Goal: Task Accomplishment & Management: Manage account settings

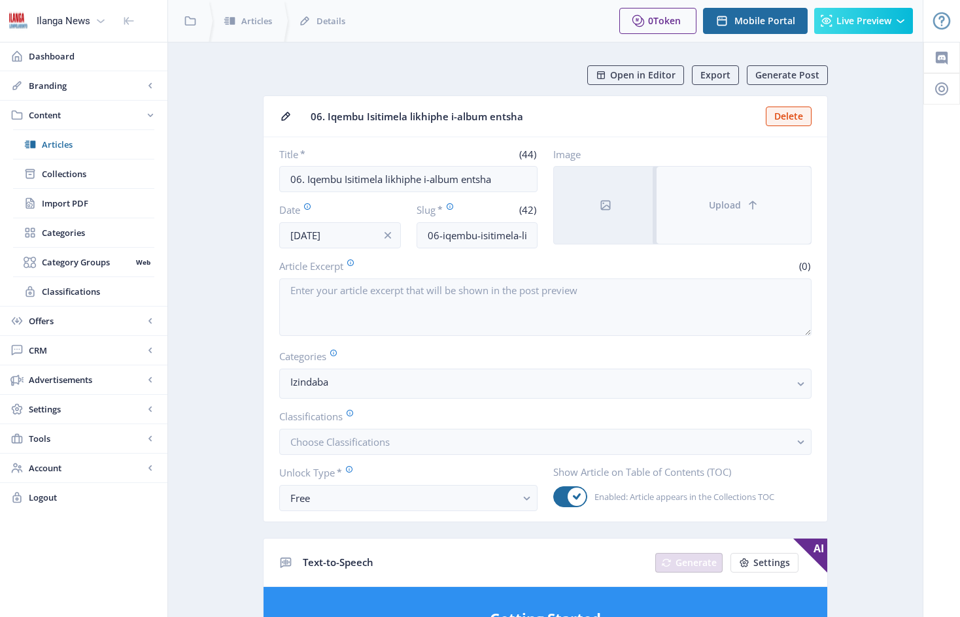
click at [689, 194] on button "Upload" at bounding box center [733, 205] width 154 height 77
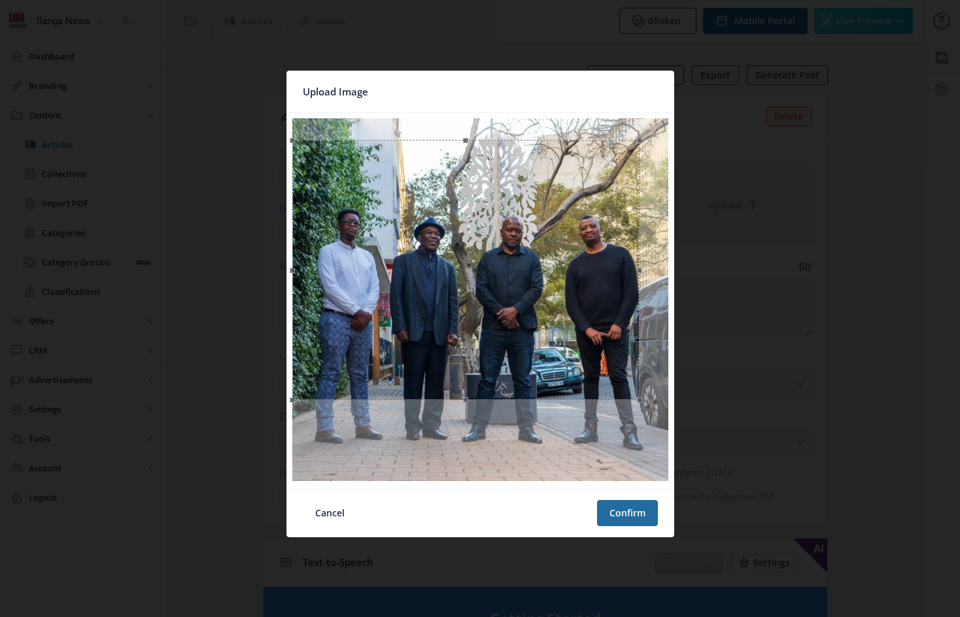
drag, startPoint x: 481, startPoint y: 122, endPoint x: 646, endPoint y: 144, distance: 166.1
click at [639, 144] on div at bounding box center [465, 270] width 347 height 260
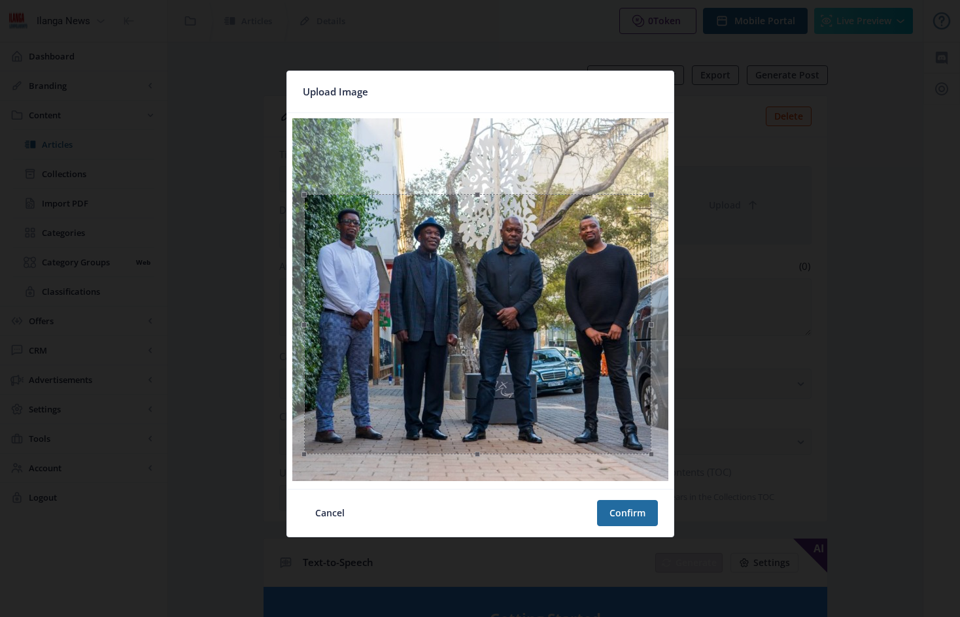
drag, startPoint x: 528, startPoint y: 254, endPoint x: 537, endPoint y: 299, distance: 46.0
click at [537, 299] on div at bounding box center [477, 324] width 347 height 260
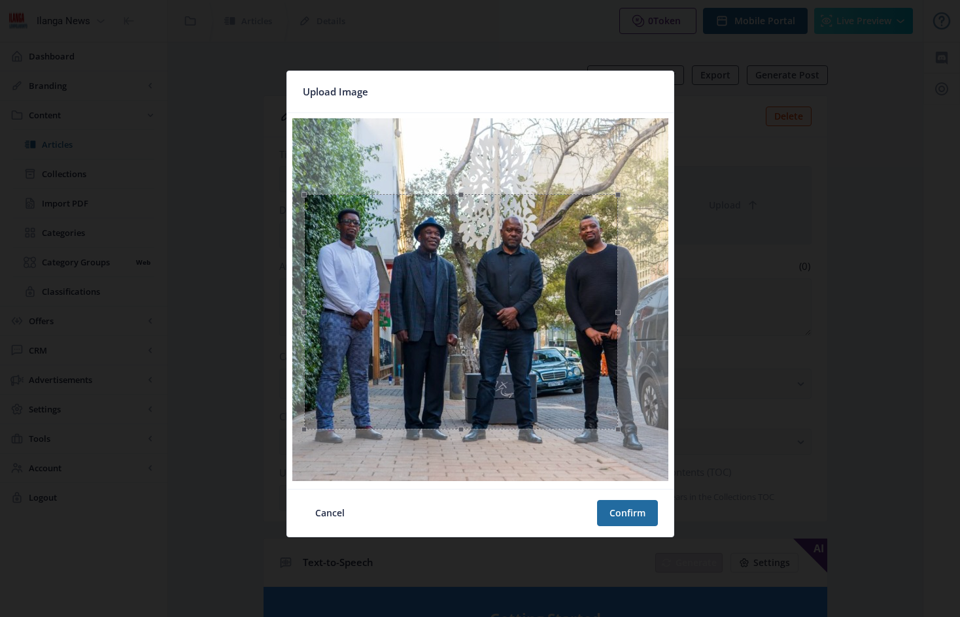
drag, startPoint x: 478, startPoint y: 456, endPoint x: 483, endPoint y: 431, distance: 25.3
click at [483, 431] on span at bounding box center [460, 429] width 299 height 14
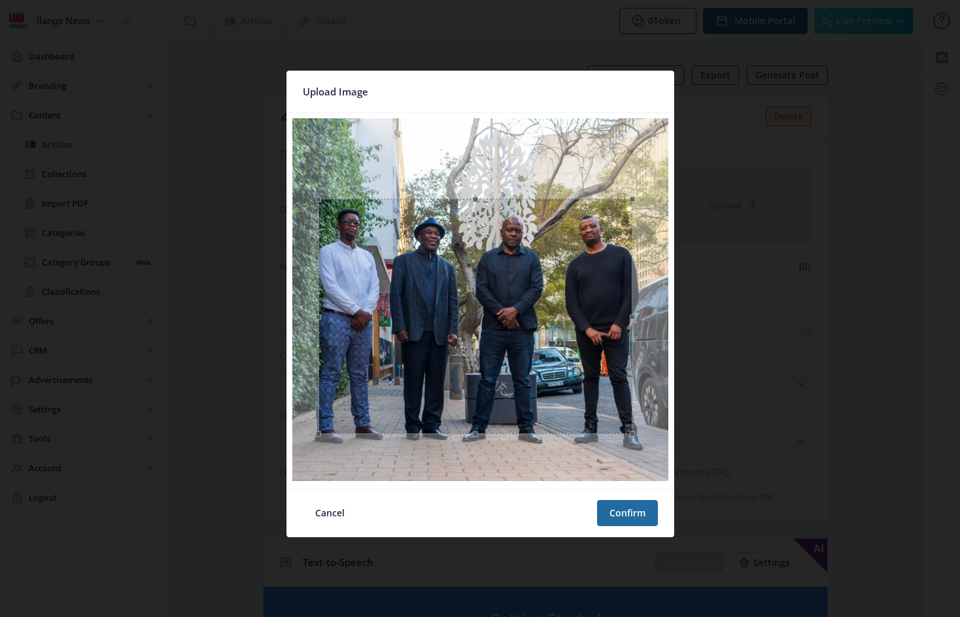
drag, startPoint x: 505, startPoint y: 379, endPoint x: 520, endPoint y: 384, distance: 15.1
click at [520, 384] on div at bounding box center [475, 316] width 314 height 235
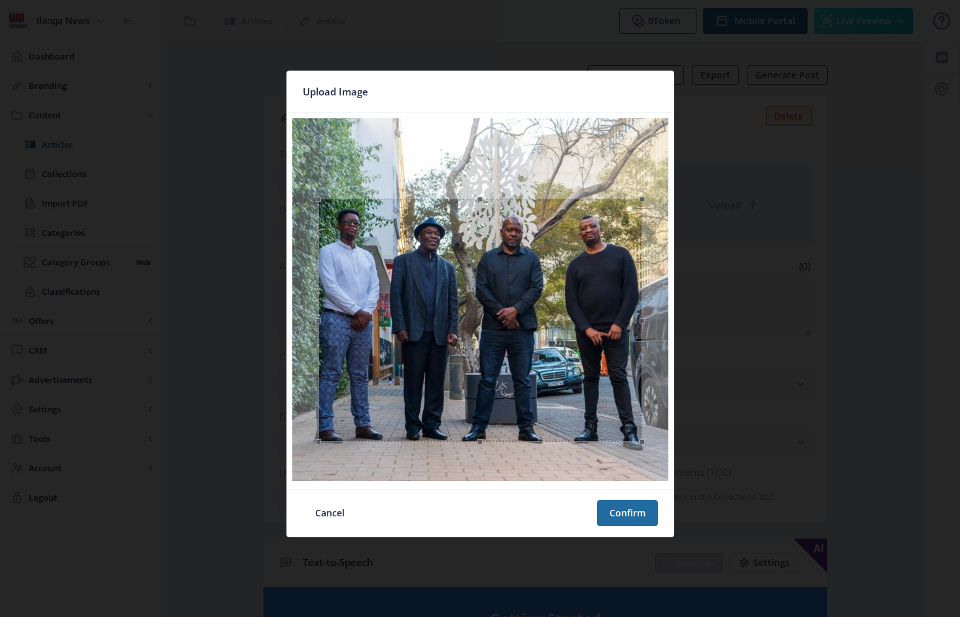
drag, startPoint x: 632, startPoint y: 316, endPoint x: 642, endPoint y: 319, distance: 10.1
click at [642, 319] on span at bounding box center [642, 320] width 14 height 229
click at [314, 321] on span at bounding box center [313, 322] width 14 height 233
click at [629, 511] on button "Confirm" at bounding box center [627, 513] width 61 height 26
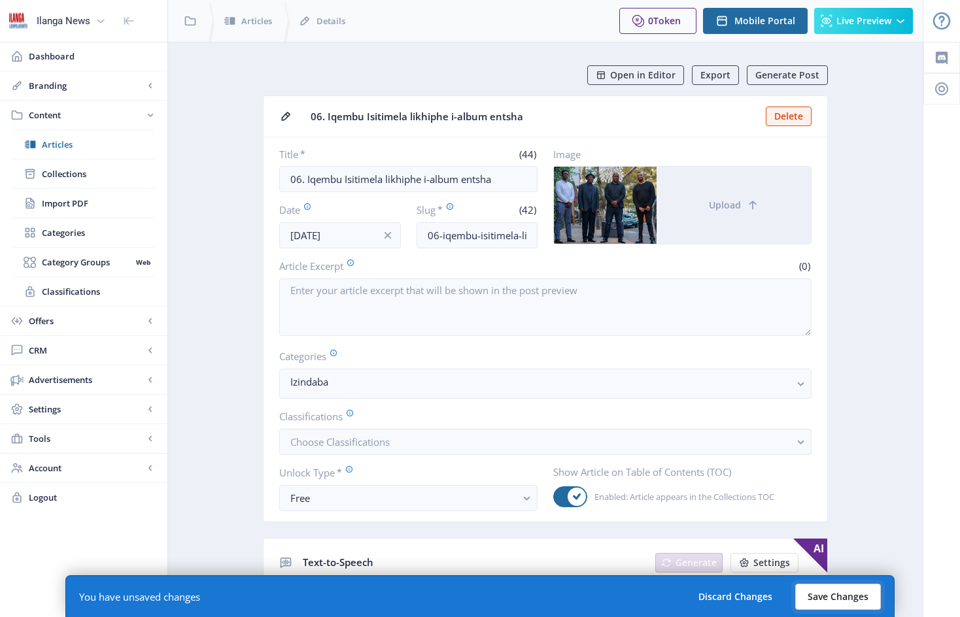
click at [845, 592] on button "Save Changes" at bounding box center [838, 597] width 86 height 26
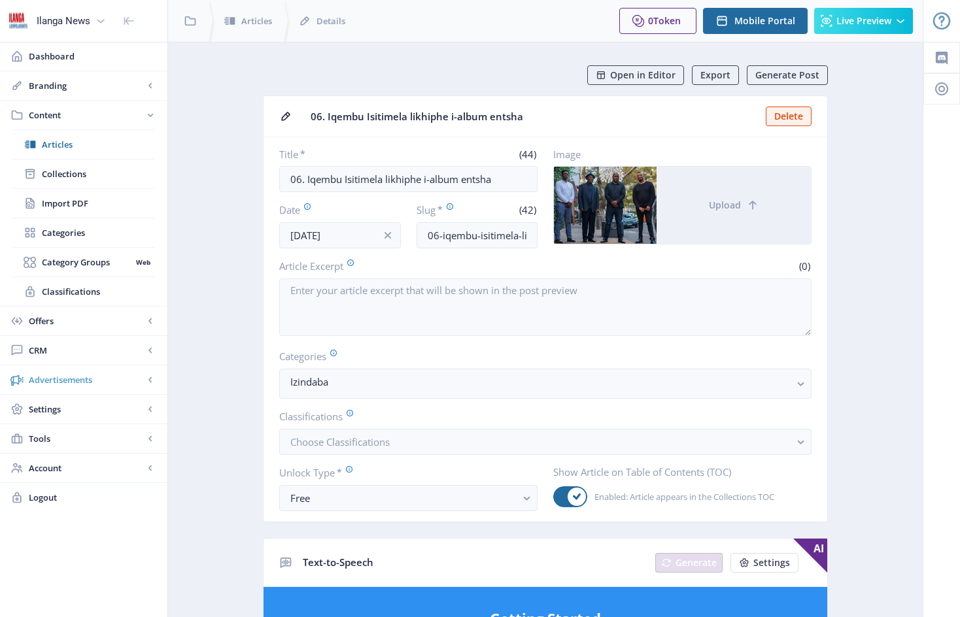
click at [58, 144] on span "Articles" at bounding box center [98, 144] width 112 height 13
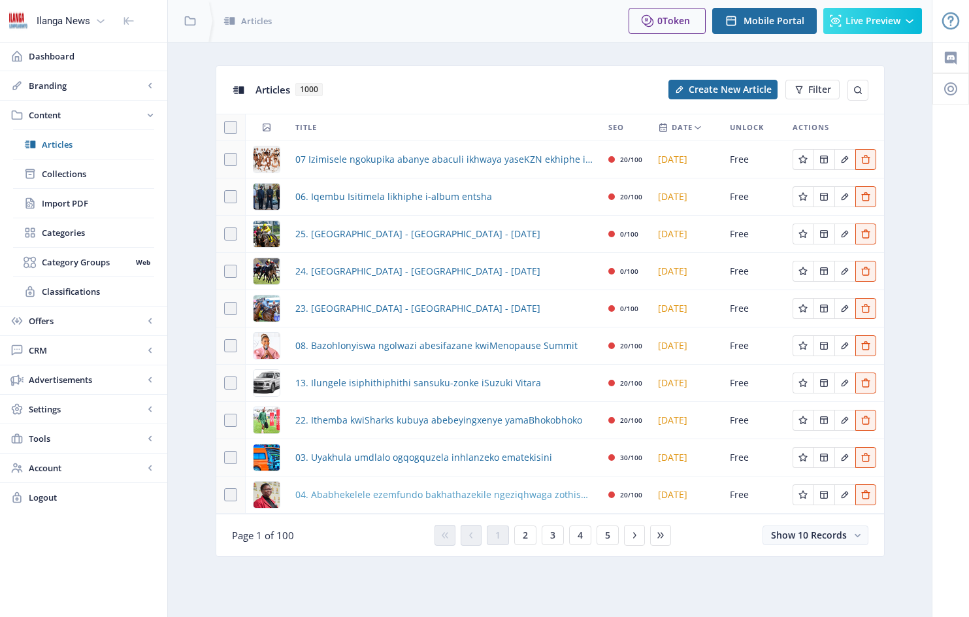
click at [380, 497] on span "04. Ababhekelele ezemfundo bakhathazekile ngeziqhwaga zothisha besilisa" at bounding box center [443, 495] width 297 height 16
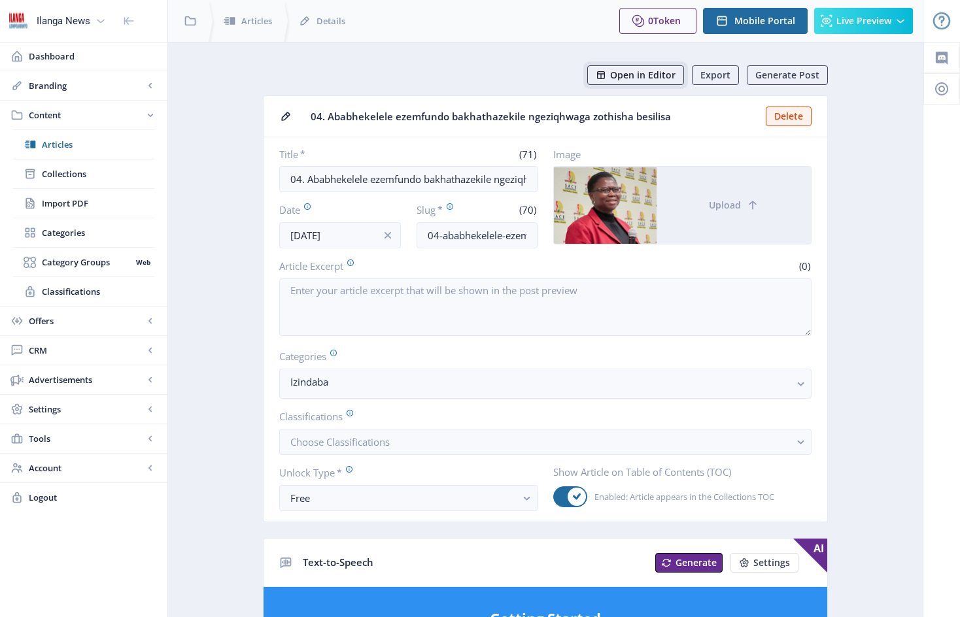
click at [650, 76] on span "Open in Editor" at bounding box center [642, 75] width 65 height 10
click at [71, 143] on span "Articles" at bounding box center [98, 144] width 112 height 13
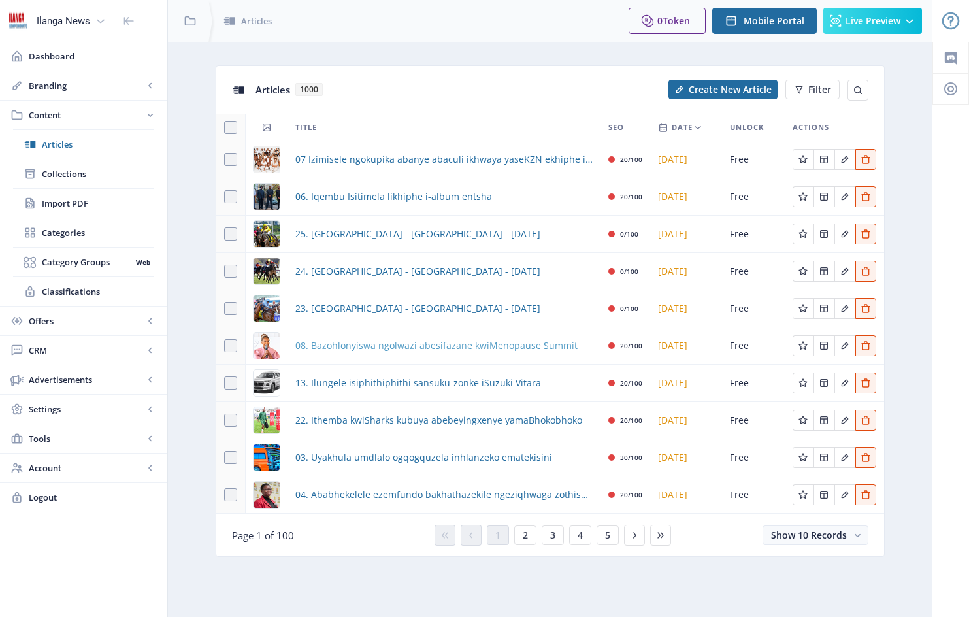
click at [466, 346] on span "08. Bazohlonyiswa ngolwazi abesifazane kwiMenopause Summit" at bounding box center [436, 346] width 282 height 16
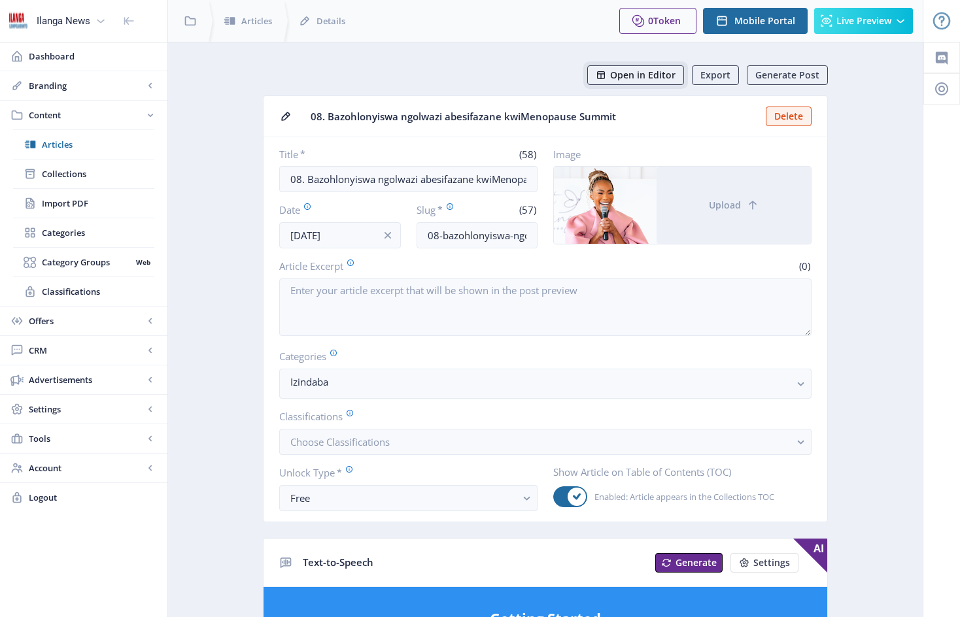
click at [650, 74] on span "Open in Editor" at bounding box center [642, 75] width 65 height 10
click at [47, 144] on span "Articles" at bounding box center [98, 144] width 112 height 13
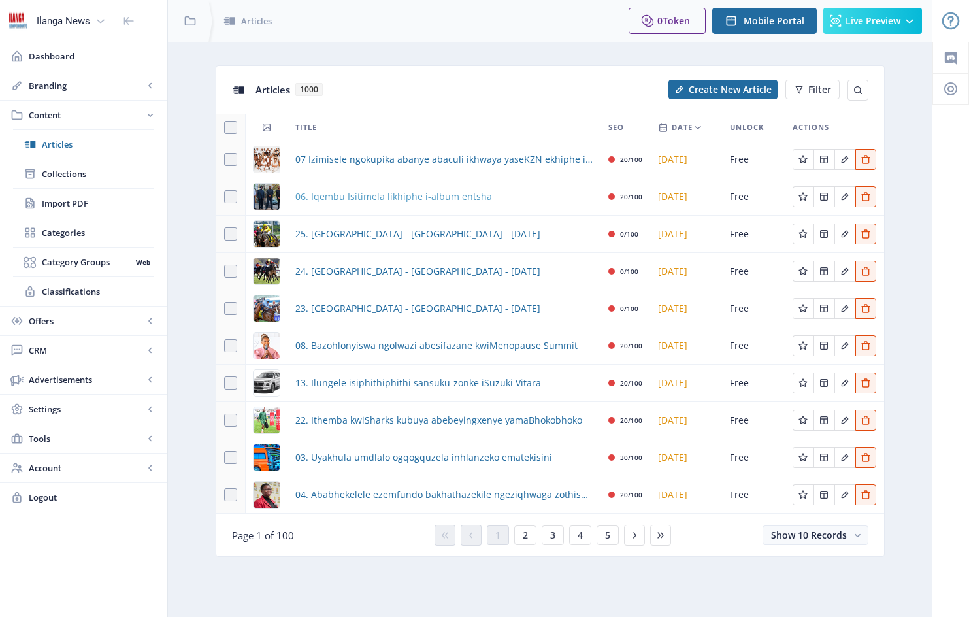
click at [439, 200] on span "06. Iqembu Isitimela likhiphe i-album entsha" at bounding box center [393, 197] width 197 height 16
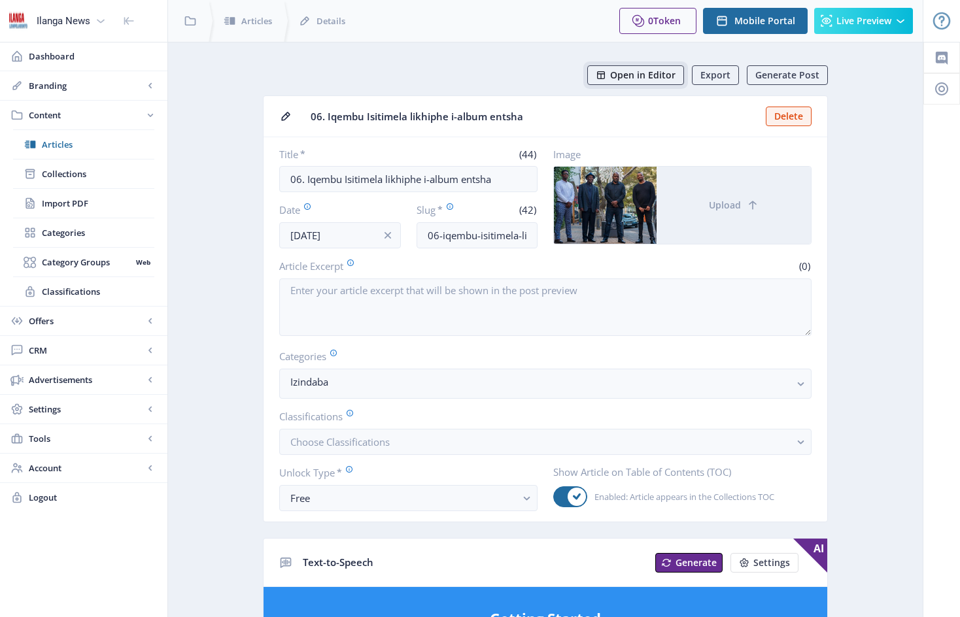
click at [664, 76] on span "Open in Editor" at bounding box center [642, 75] width 65 height 10
click at [64, 144] on span "Articles" at bounding box center [98, 144] width 112 height 13
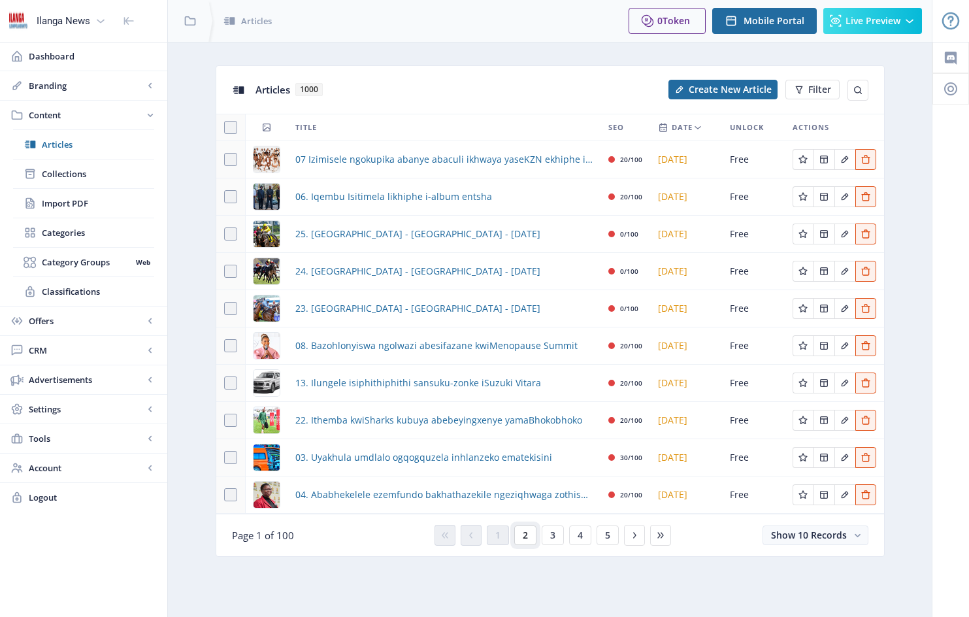
click at [532, 535] on button "2" at bounding box center [525, 536] width 22 height 20
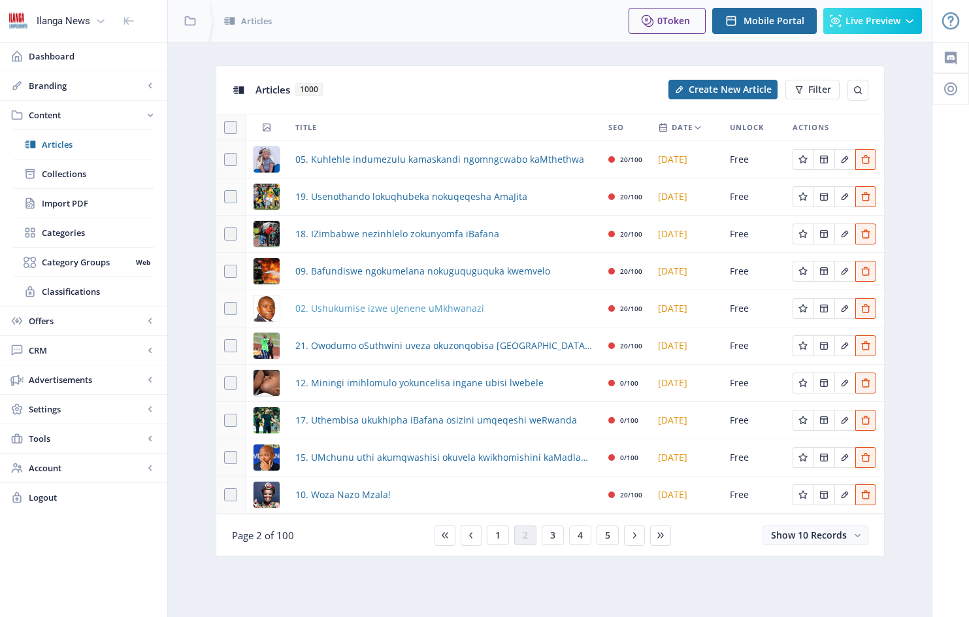
click at [475, 310] on span "02. Ushukumise izwe uJenene uMkhwanazi" at bounding box center [389, 309] width 189 height 16
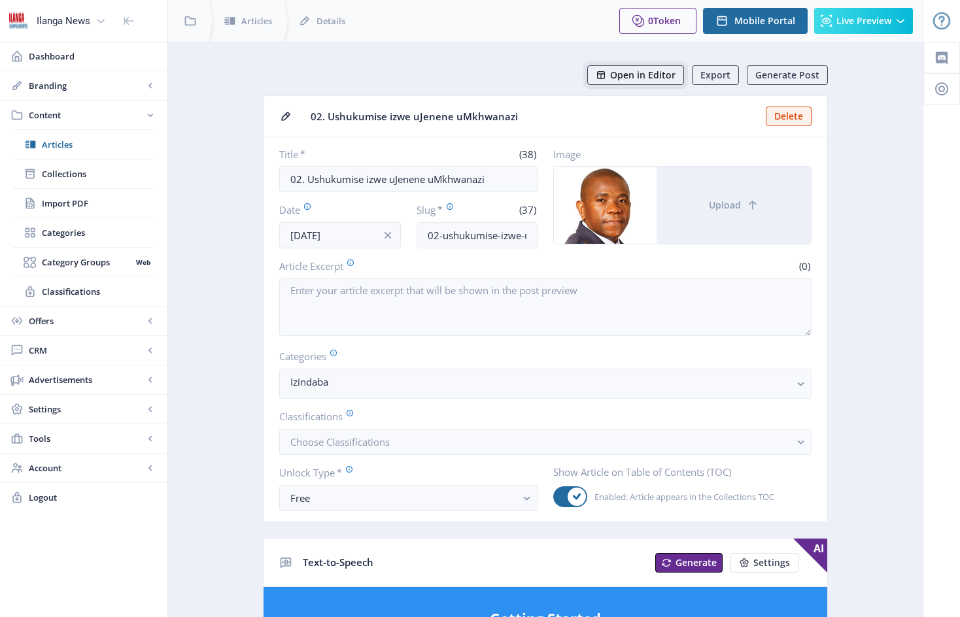
click at [657, 74] on span "Open in Editor" at bounding box center [642, 75] width 65 height 10
click at [60, 145] on span "Articles" at bounding box center [98, 144] width 112 height 13
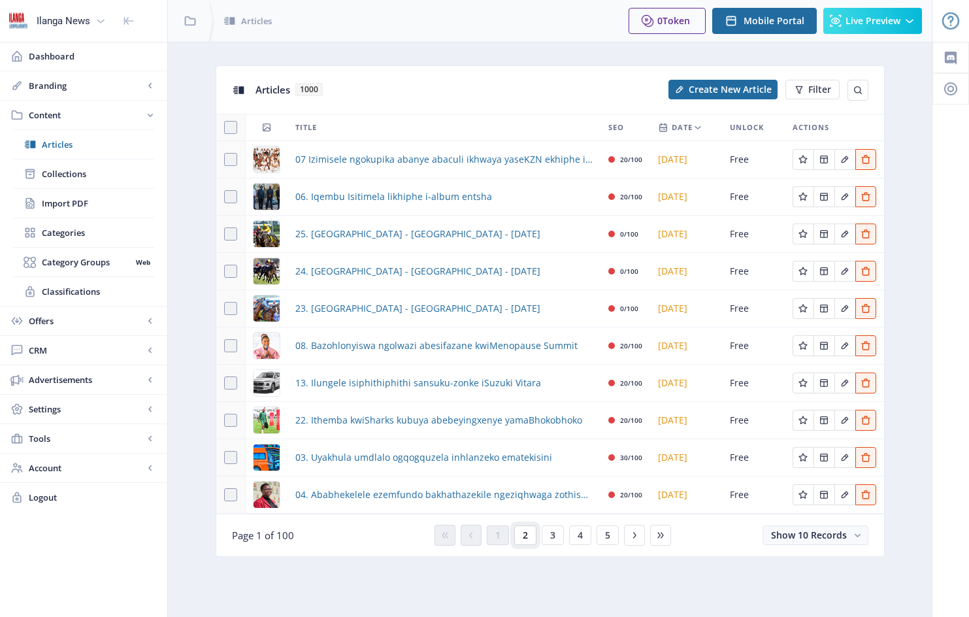
click at [528, 535] on button "2" at bounding box center [525, 536] width 22 height 20
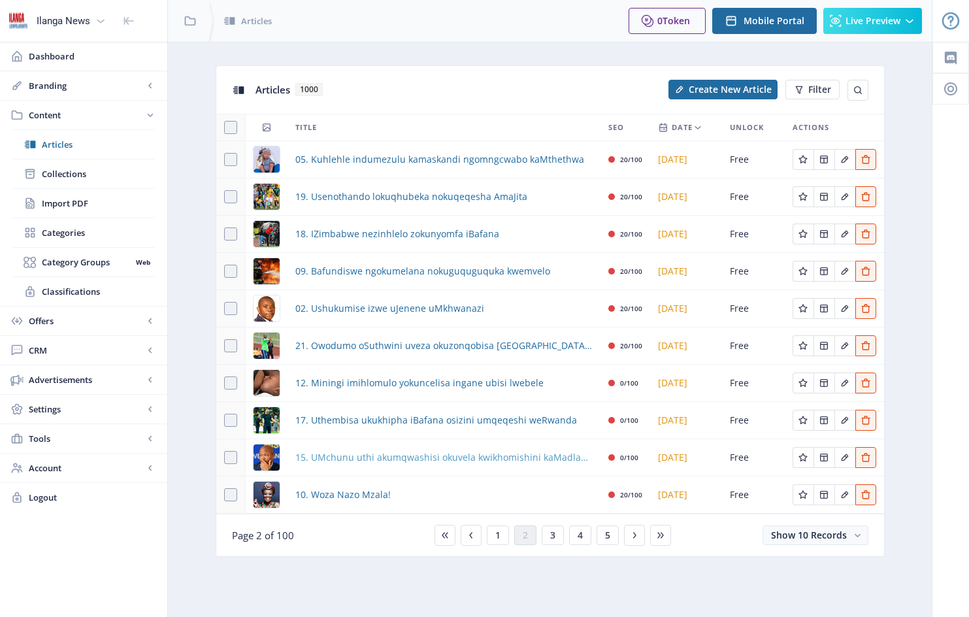
click at [463, 459] on span "15. UMchunu uthi akumqwashisi okuvela kwikhomishini kaMadlanga" at bounding box center [443, 458] width 297 height 16
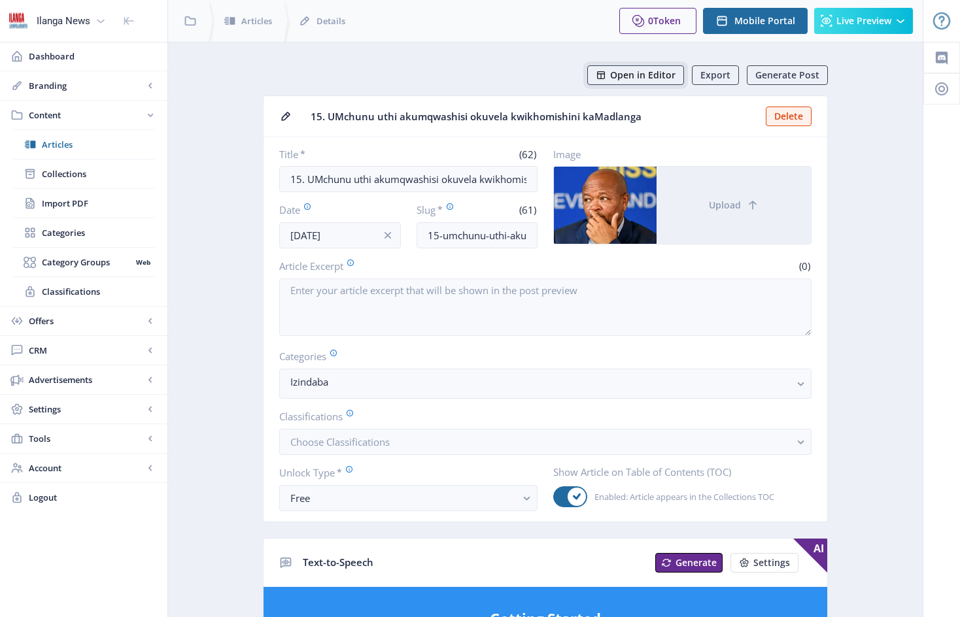
click at [652, 74] on span "Open in Editor" at bounding box center [642, 75] width 65 height 10
click at [61, 145] on span "Articles" at bounding box center [98, 144] width 112 height 13
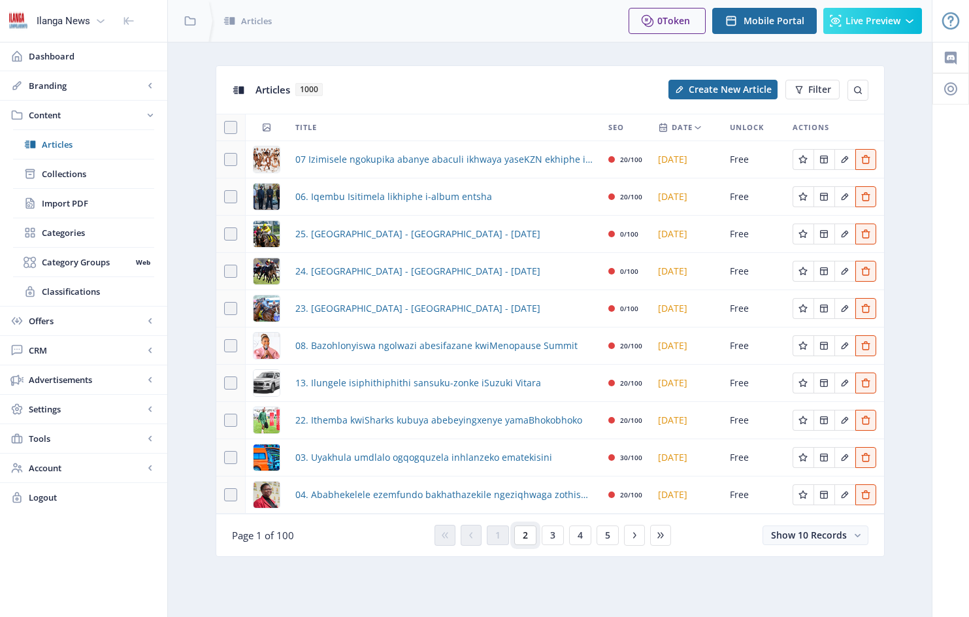
click at [523, 535] on span "2" at bounding box center [525, 535] width 5 height 10
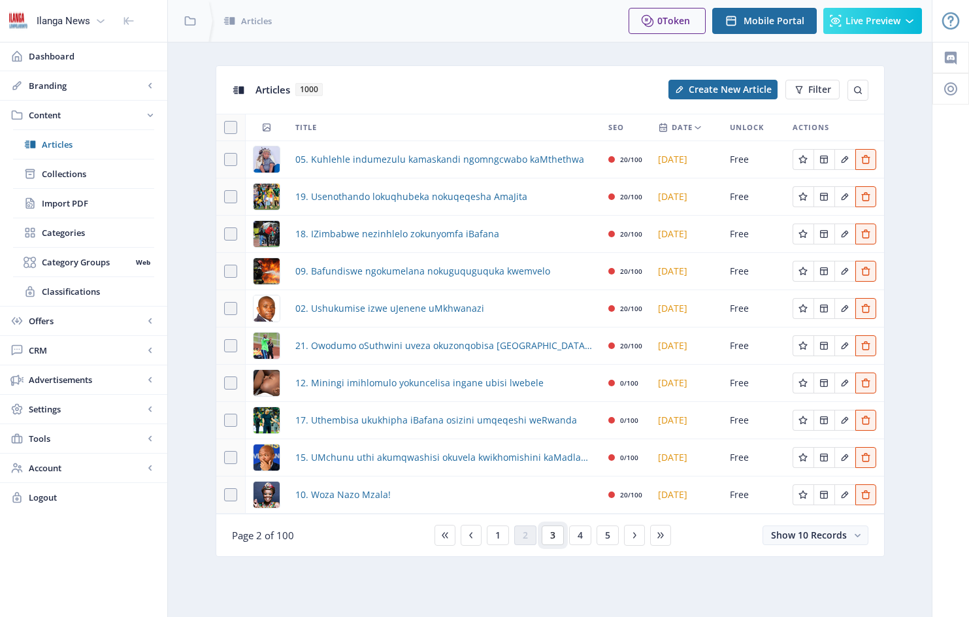
click at [554, 540] on span "3" at bounding box center [552, 535] width 5 height 10
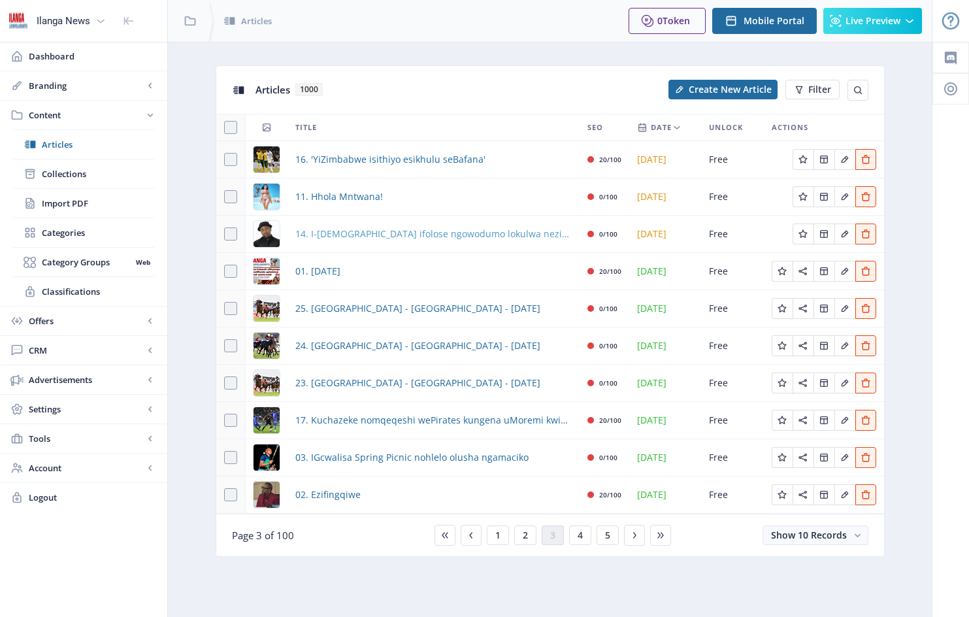
click at [386, 236] on span "14. I-[DEMOGRAPHIC_DATA] ifolose ngowodumo lokulwa nezidakamiza kwesobumeya" at bounding box center [433, 234] width 277 height 16
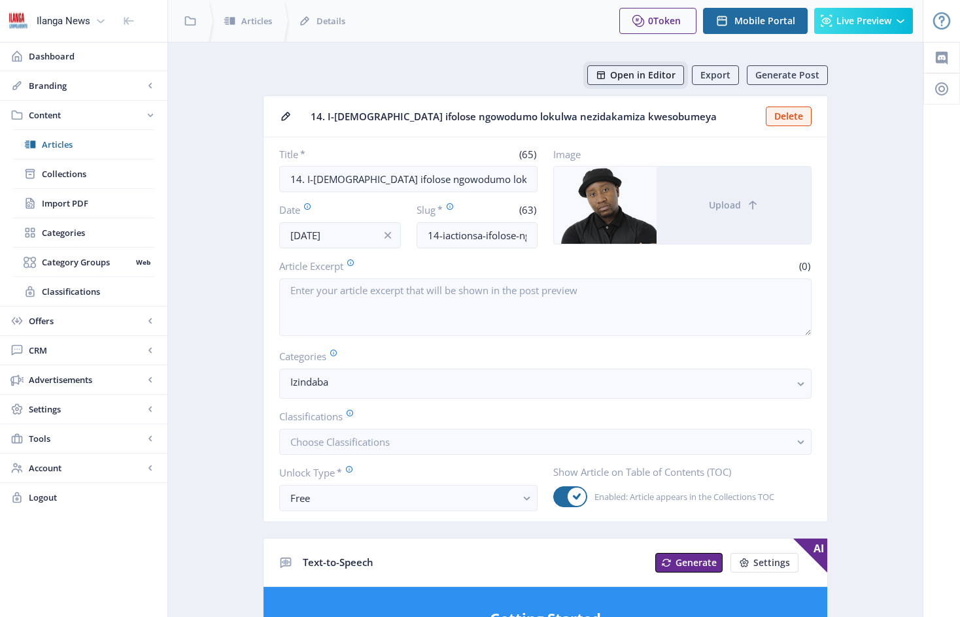
click at [641, 75] on span "Open in Editor" at bounding box center [642, 75] width 65 height 10
click at [61, 144] on span "Articles" at bounding box center [98, 144] width 112 height 13
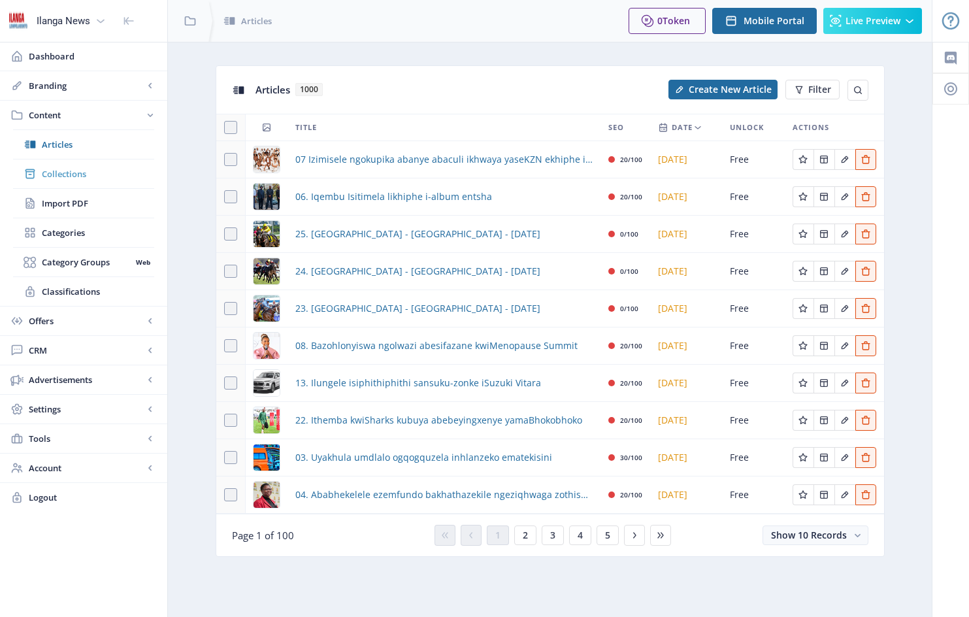
click at [79, 175] on span "Collections" at bounding box center [98, 173] width 112 height 13
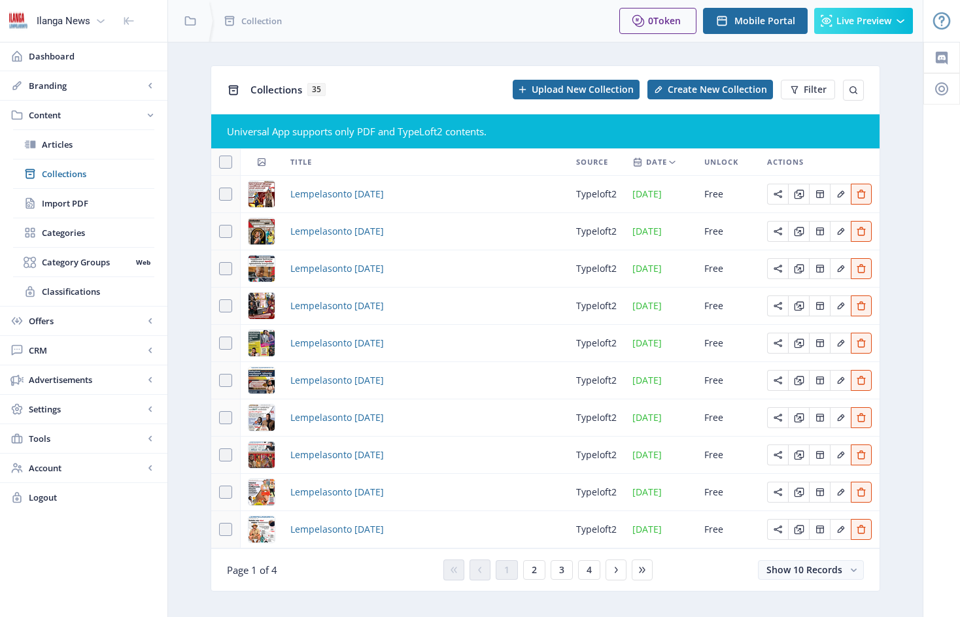
scroll to position [20, 0]
